Goal: Find specific page/section: Find specific page/section

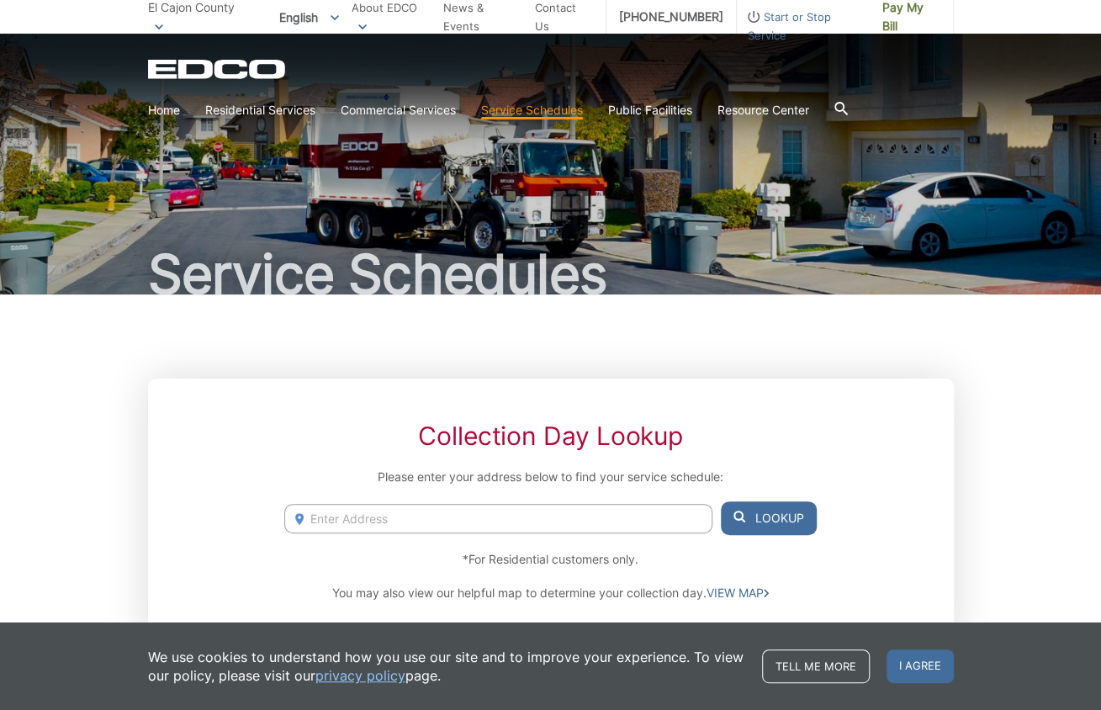
click at [376, 512] on input "Enter Address" at bounding box center [497, 518] width 427 height 29
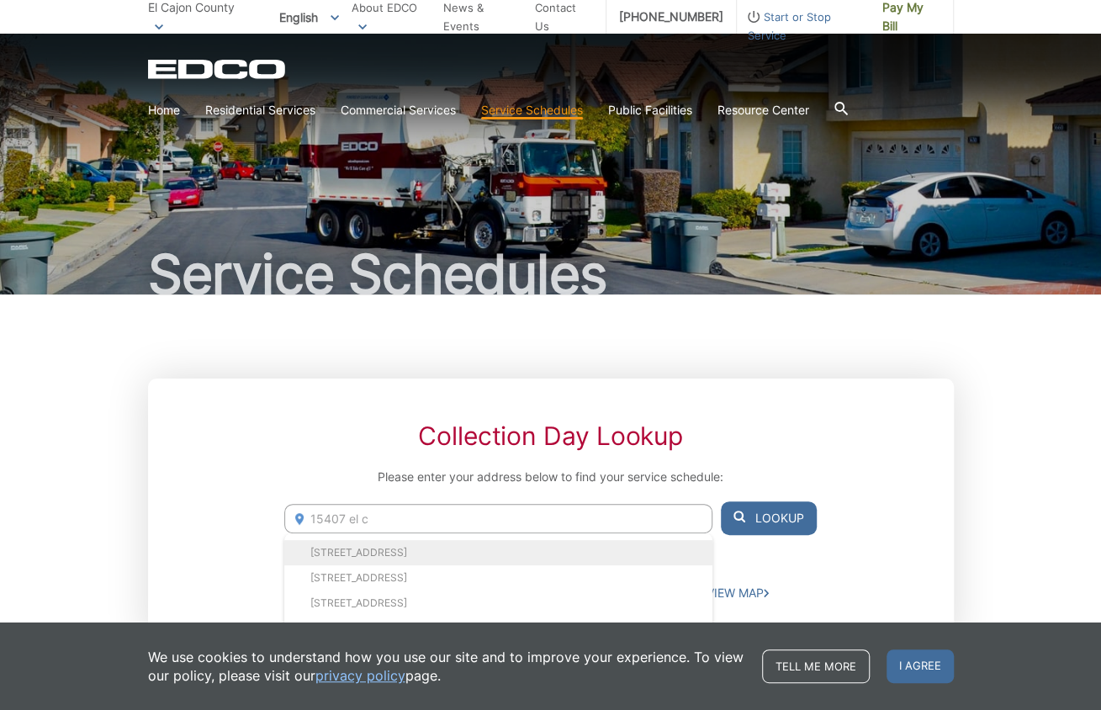
click at [381, 559] on li "[STREET_ADDRESS]" at bounding box center [497, 552] width 427 height 25
type input "[STREET_ADDRESS]"
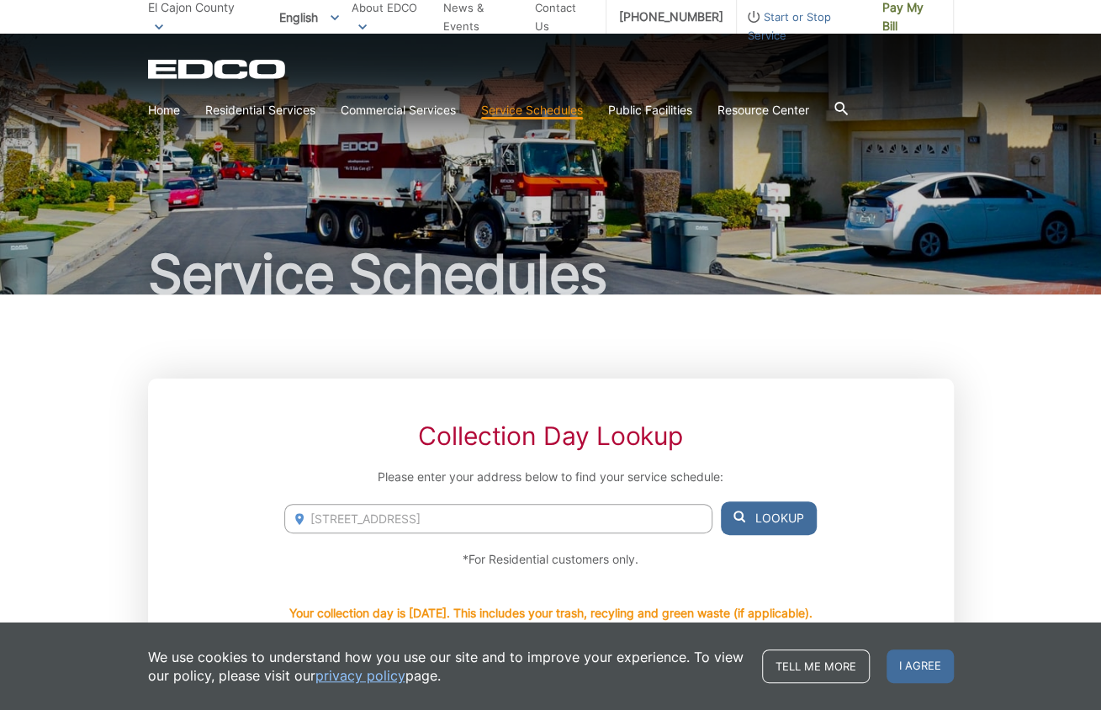
scroll to position [84, 0]
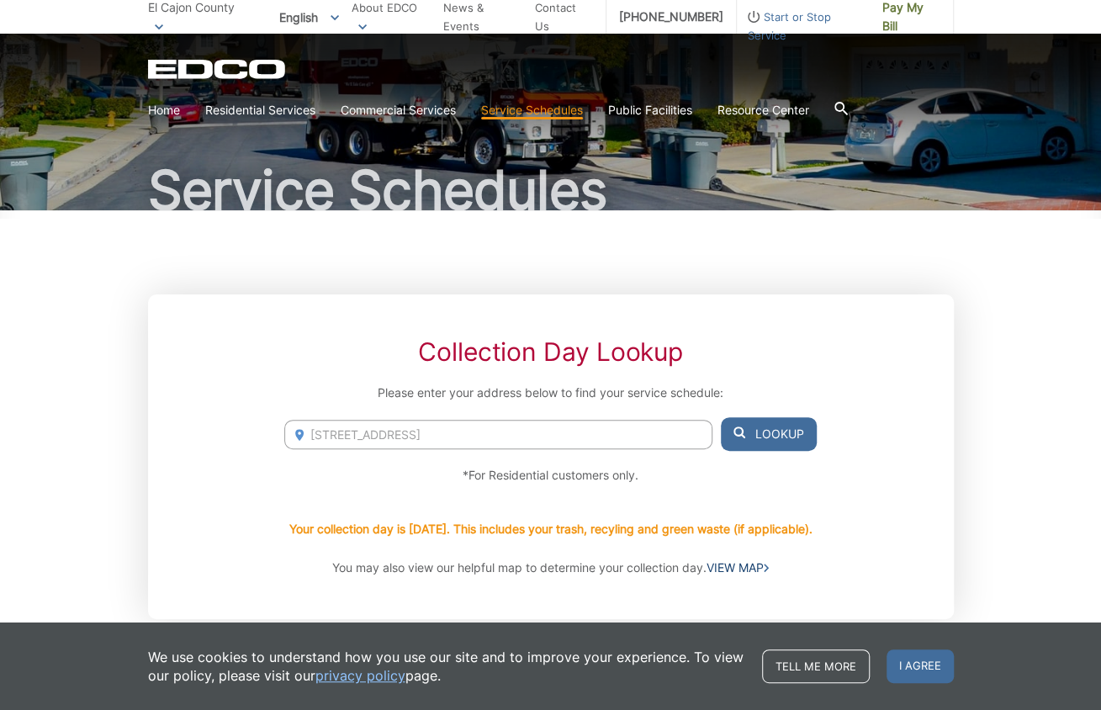
click at [736, 564] on link "VIEW MAP" at bounding box center [738, 567] width 62 height 19
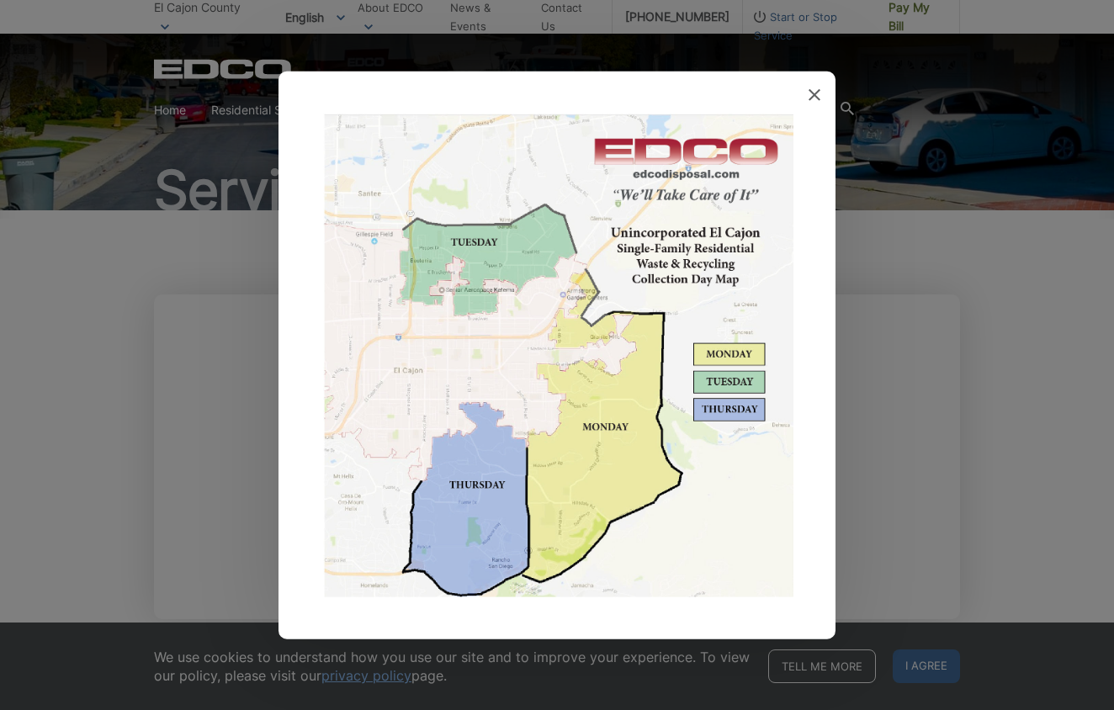
click at [813, 98] on icon at bounding box center [814, 95] width 12 height 12
